Goal: Information Seeking & Learning: Check status

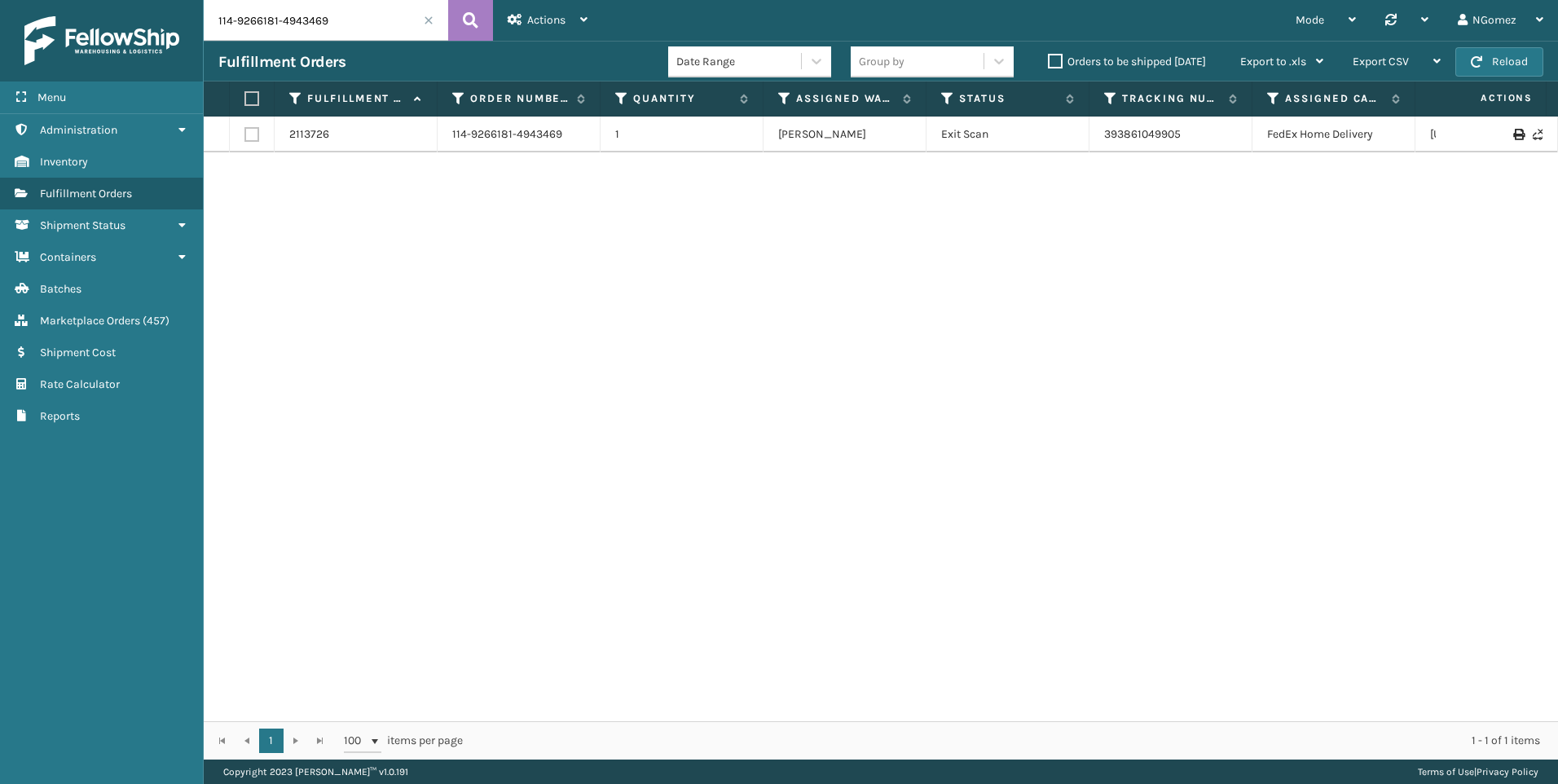
click at [258, 13] on input "114-9266181-4943469" at bounding box center [326, 20] width 244 height 41
click at [1149, 137] on link "393909703392" at bounding box center [1142, 142] width 77 height 14
click at [303, 29] on input "114-0490378-7206612" at bounding box center [326, 20] width 244 height 41
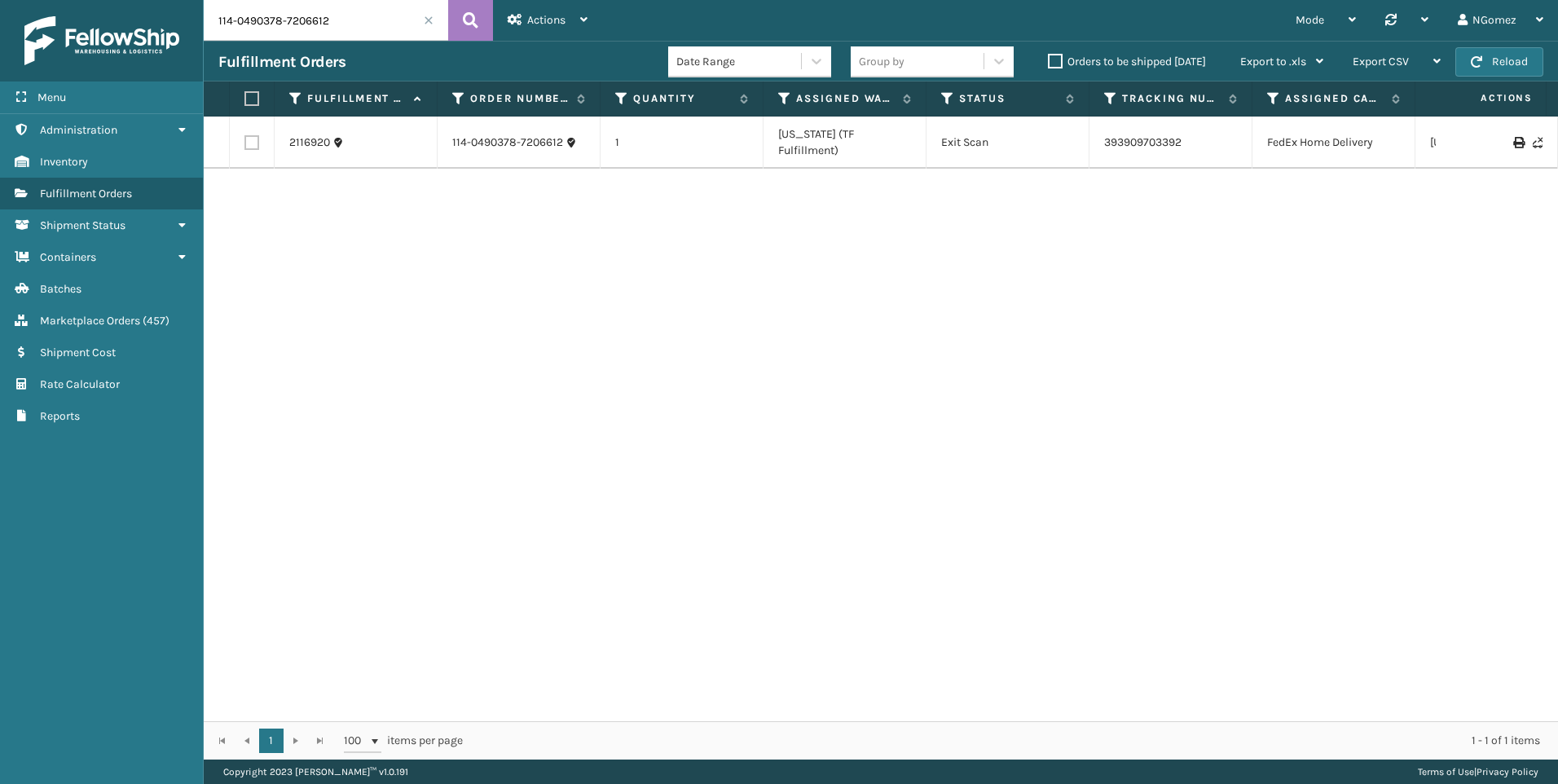
paste input "7929542-0712246"
click at [1161, 137] on link "884965691236" at bounding box center [1142, 142] width 77 height 14
click at [298, 32] on input "114-7929542-0712246" at bounding box center [326, 20] width 244 height 41
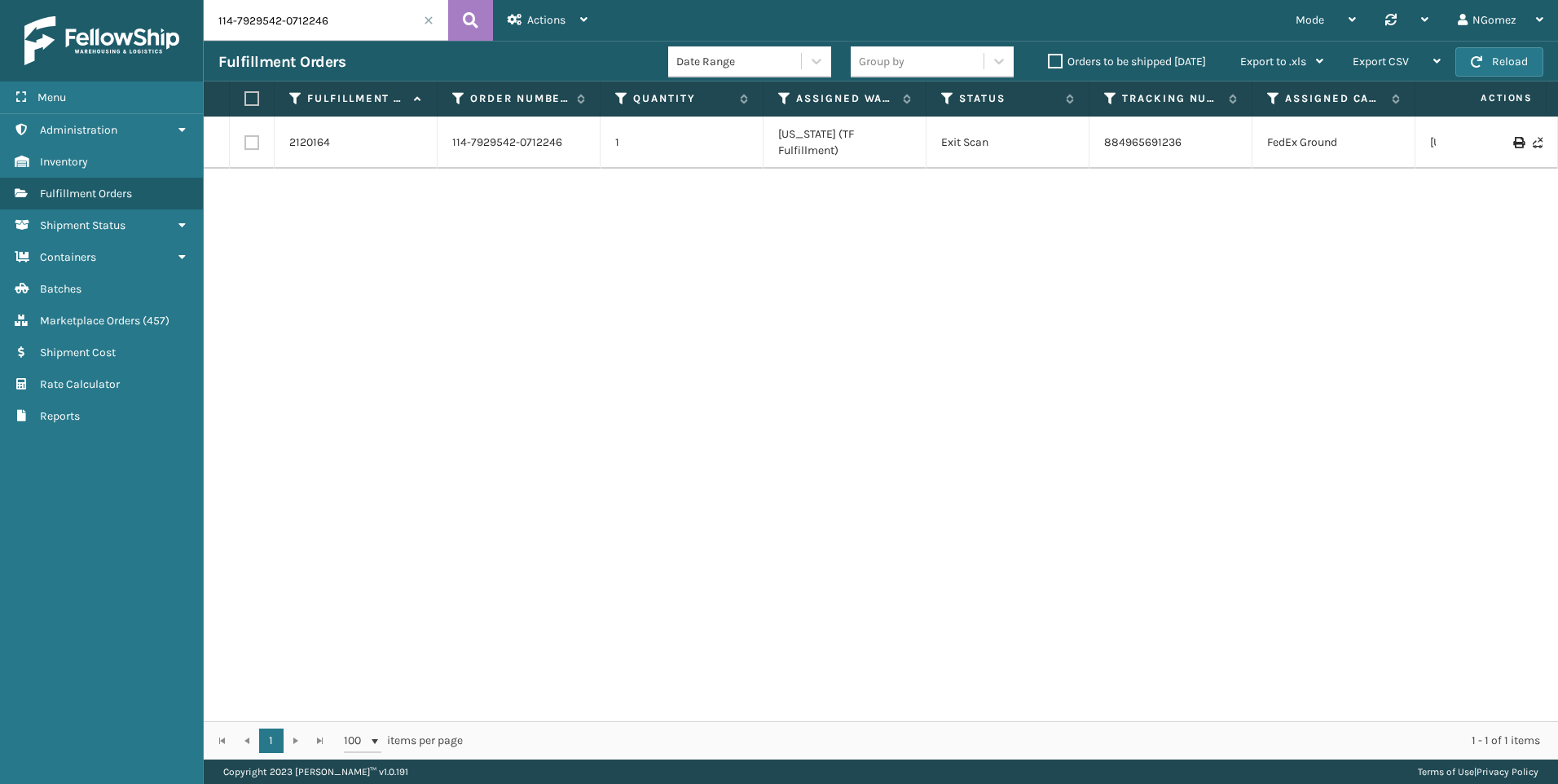
paste input "2-6025275-7962661"
click at [1154, 138] on link "393700813625" at bounding box center [1141, 134] width 75 height 14
click at [267, 29] on input "112-6025275-7962661" at bounding box center [326, 20] width 244 height 41
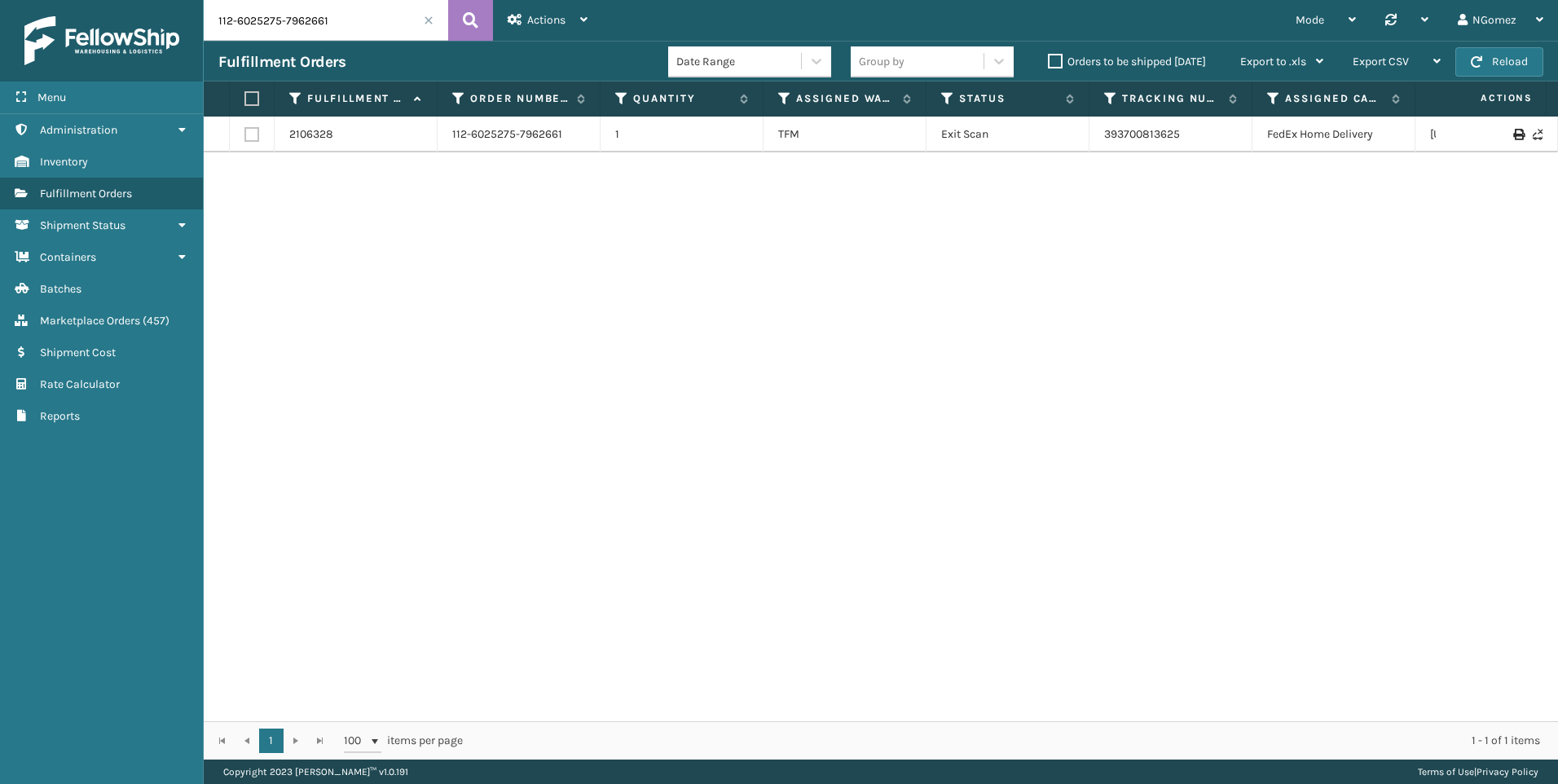
paste input "2120980-6821049"
type input "112-2120980-6821049"
